Goal: Task Accomplishment & Management: Complete application form

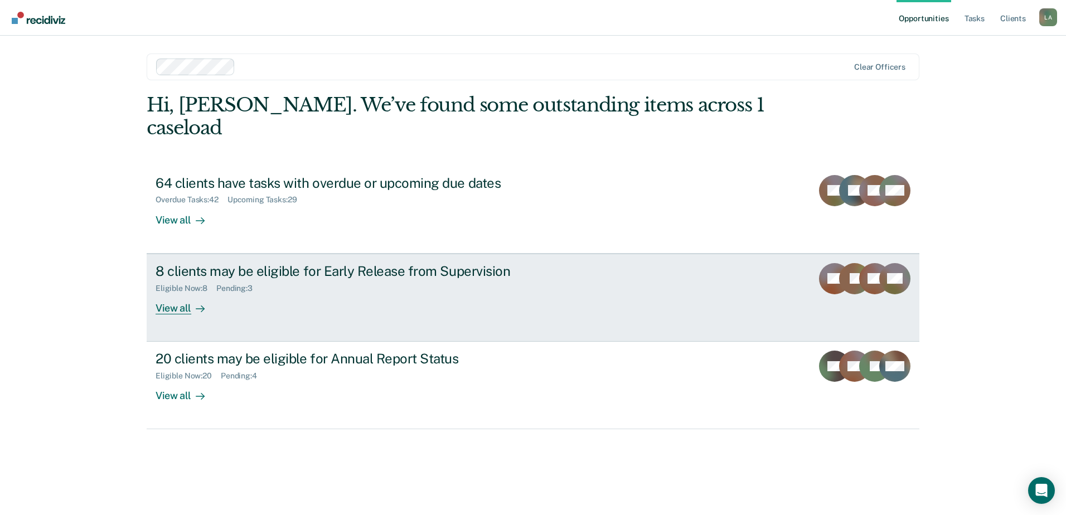
click at [181, 293] on div "View all" at bounding box center [187, 304] width 62 height 22
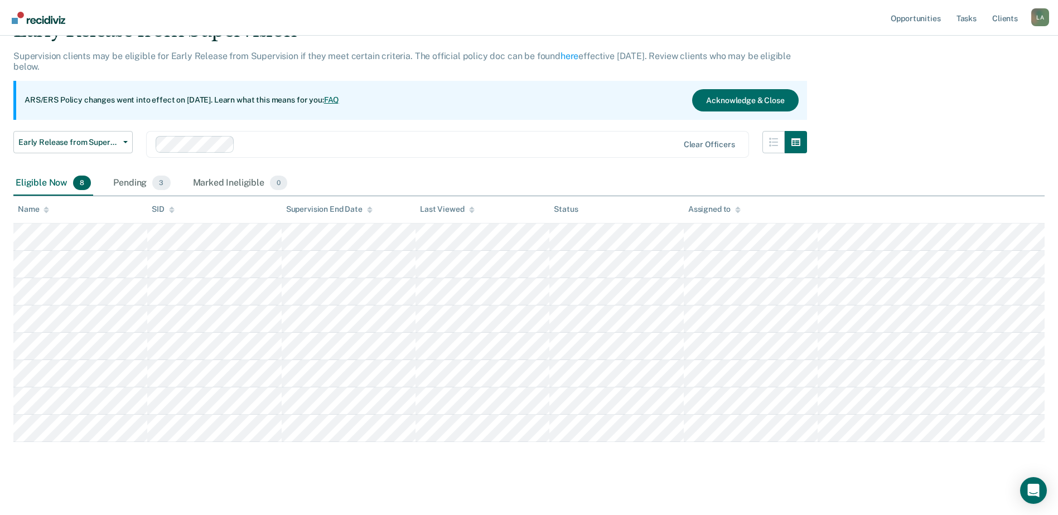
scroll to position [65, 0]
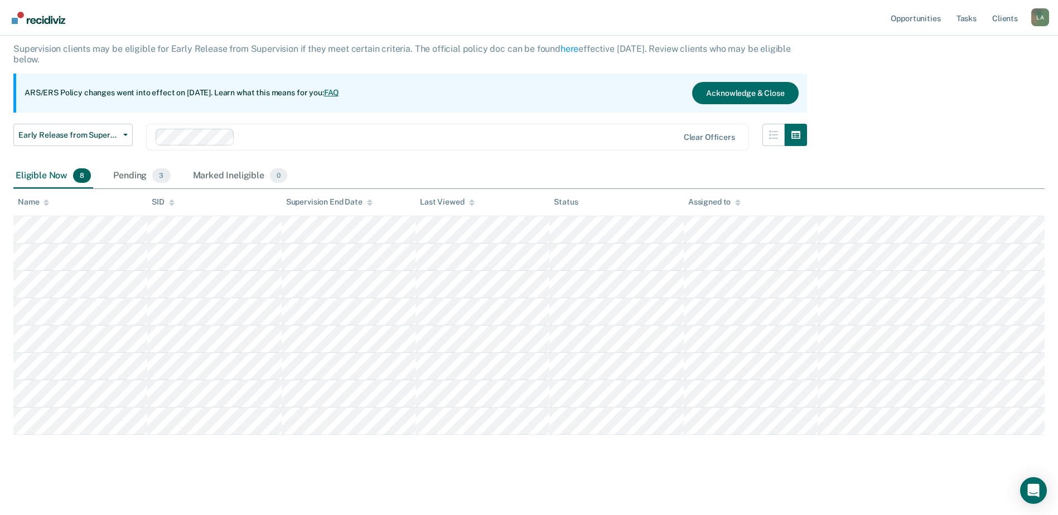
click at [149, 173] on div "Pending 3" at bounding box center [141, 176] width 61 height 25
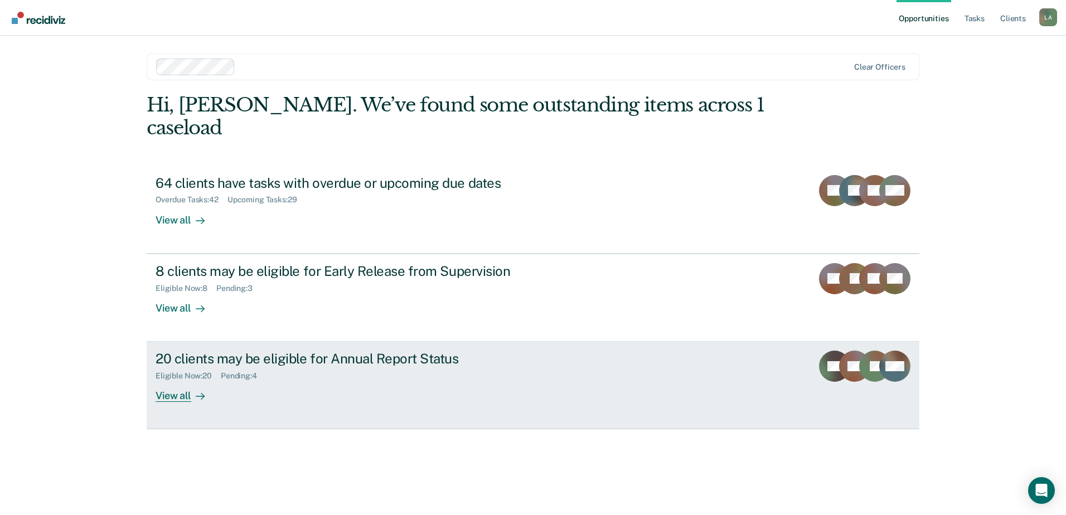
click at [181, 381] on div "View all" at bounding box center [187, 392] width 62 height 22
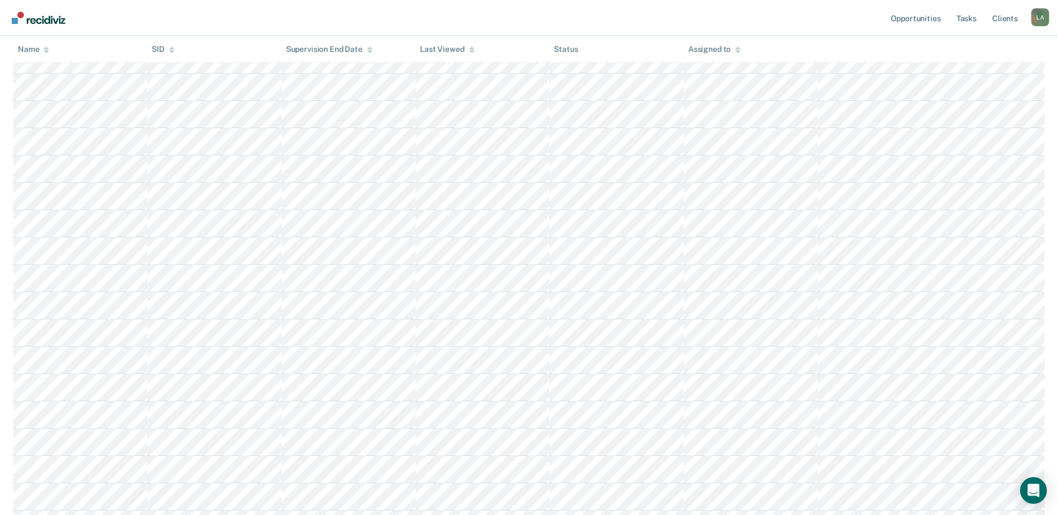
scroll to position [382, 0]
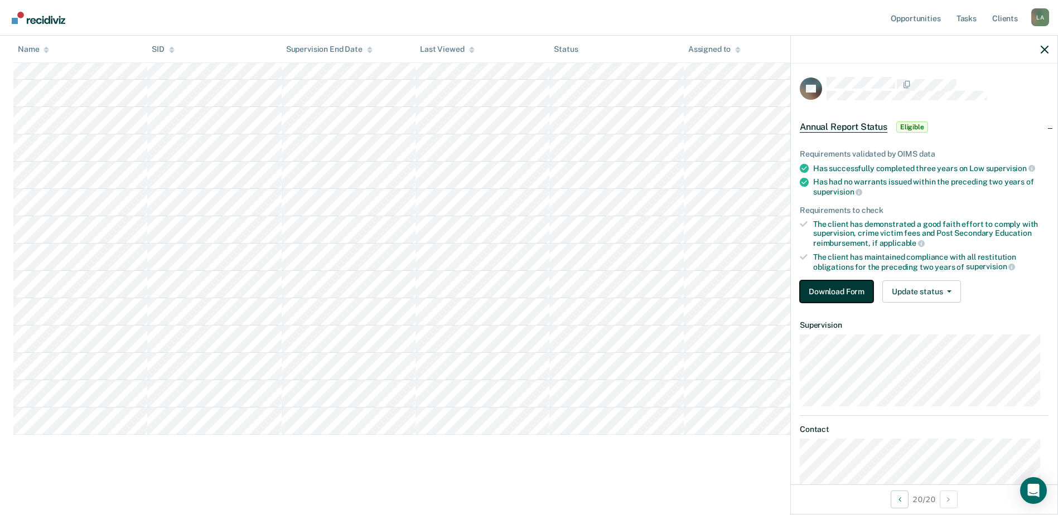
click at [860, 291] on button "Download Form" at bounding box center [837, 291] width 74 height 22
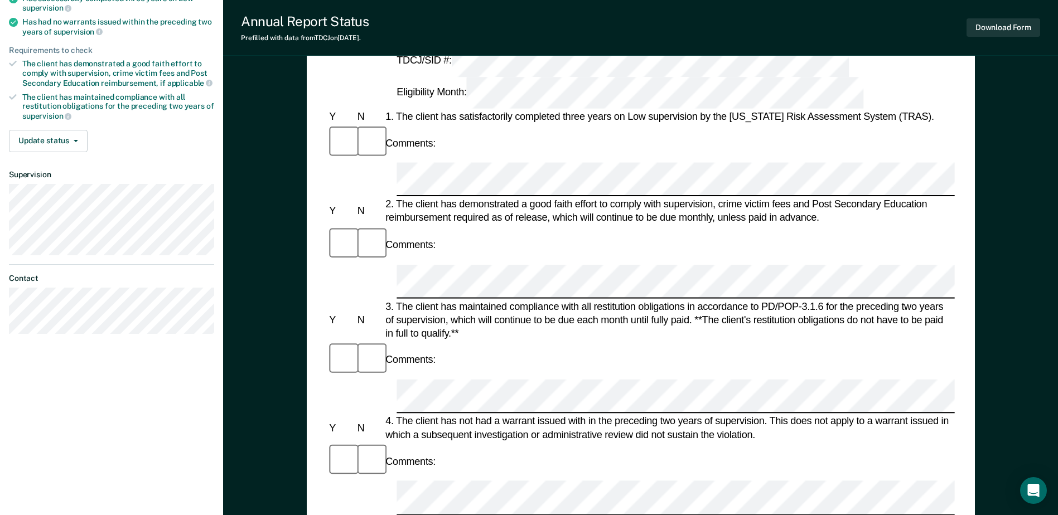
scroll to position [167, 0]
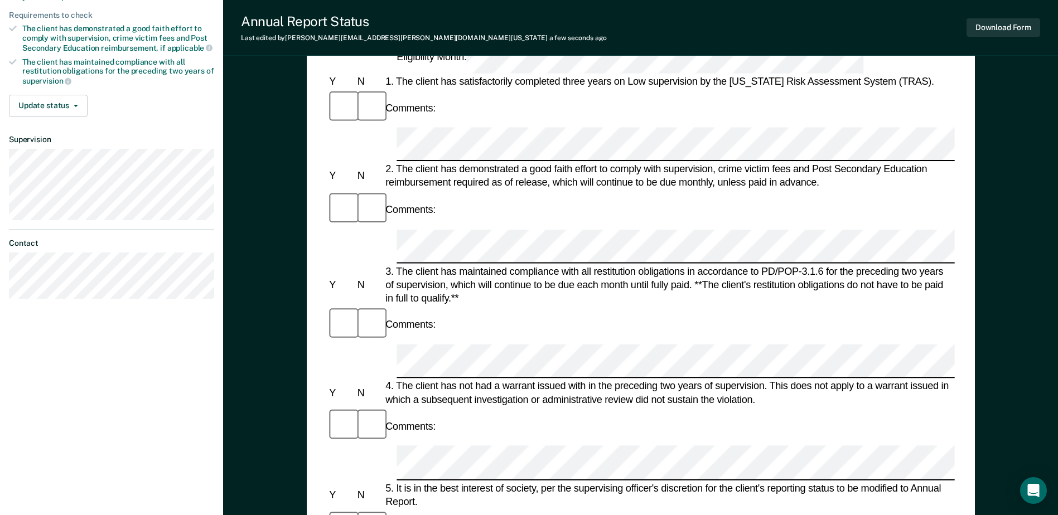
scroll to position [0, 0]
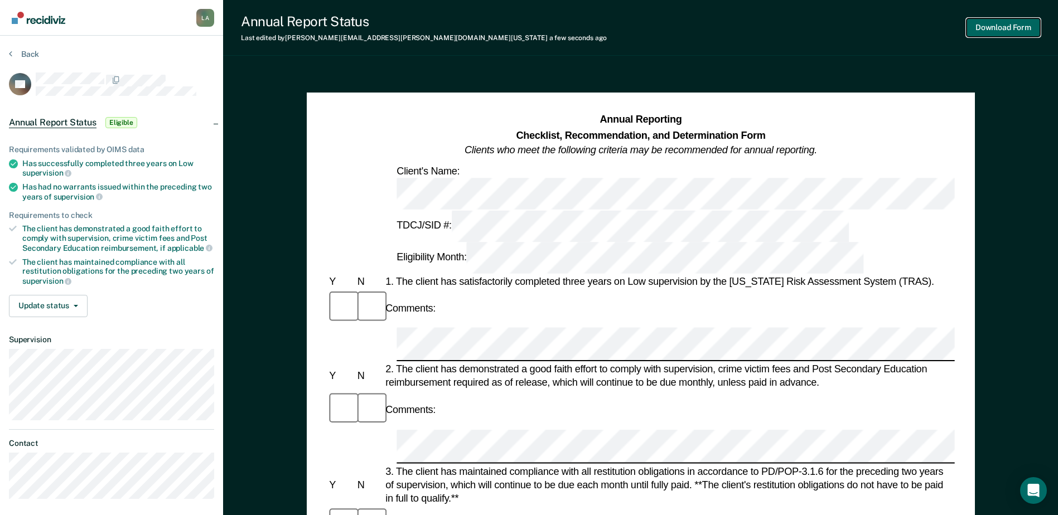
click at [971, 27] on button "Download Form" at bounding box center [1003, 27] width 74 height 18
